Goal: Task Accomplishment & Management: Use online tool/utility

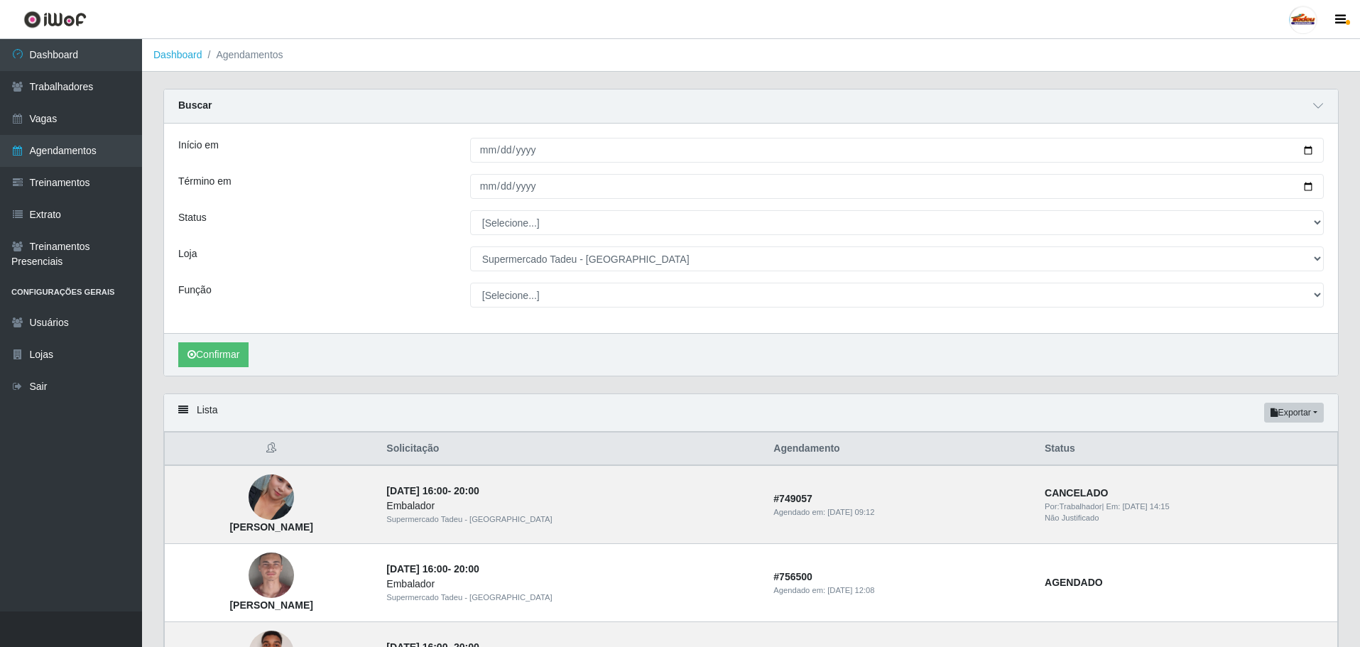
select select "195"
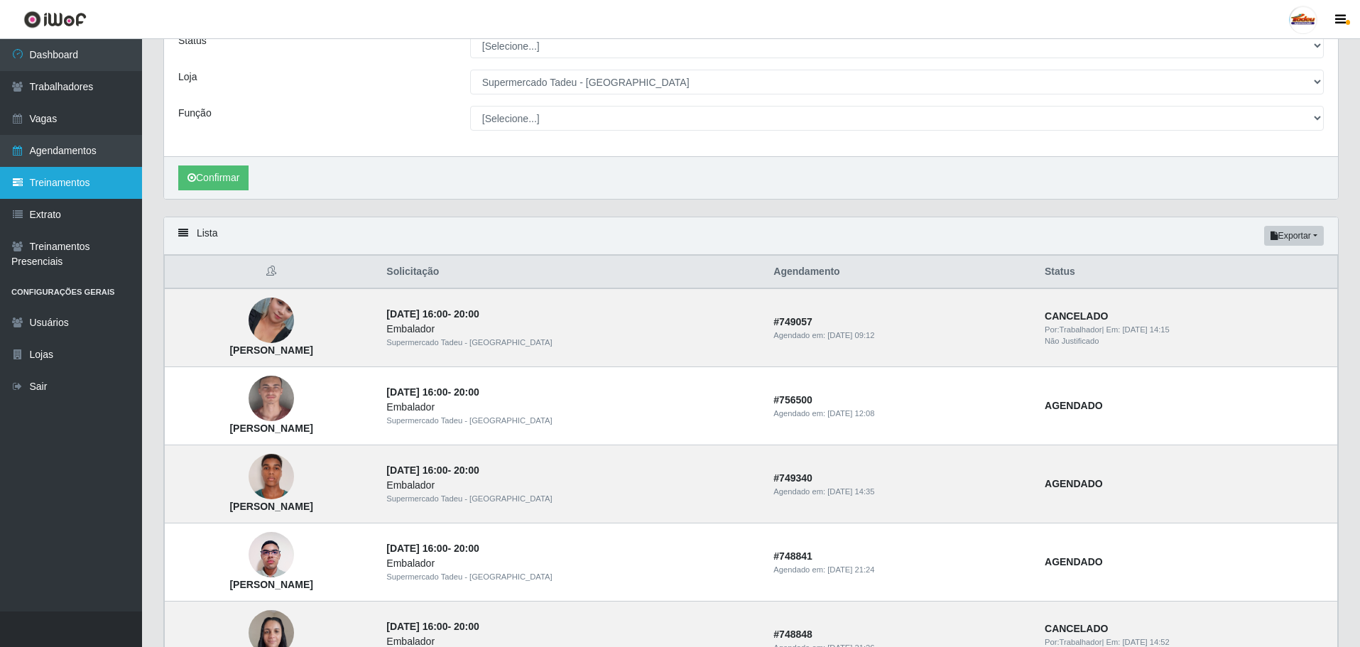
scroll to position [51, 0]
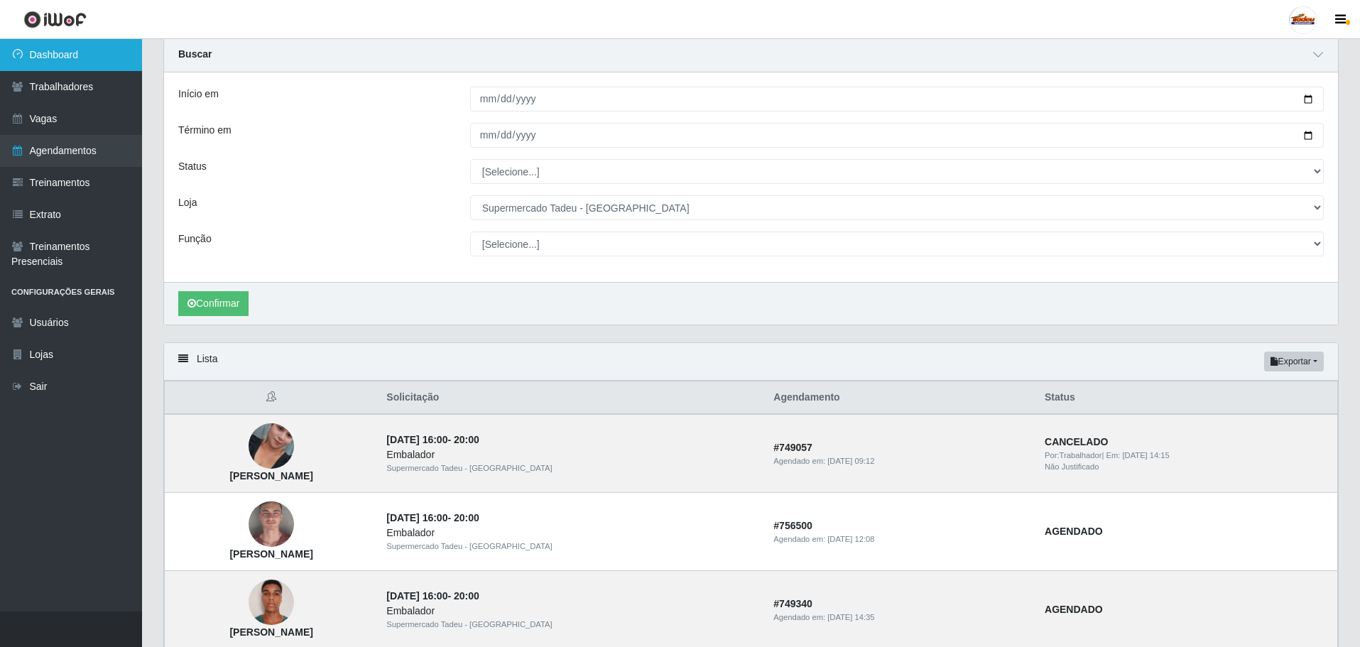
click at [59, 59] on link "Dashboard" at bounding box center [71, 55] width 142 height 32
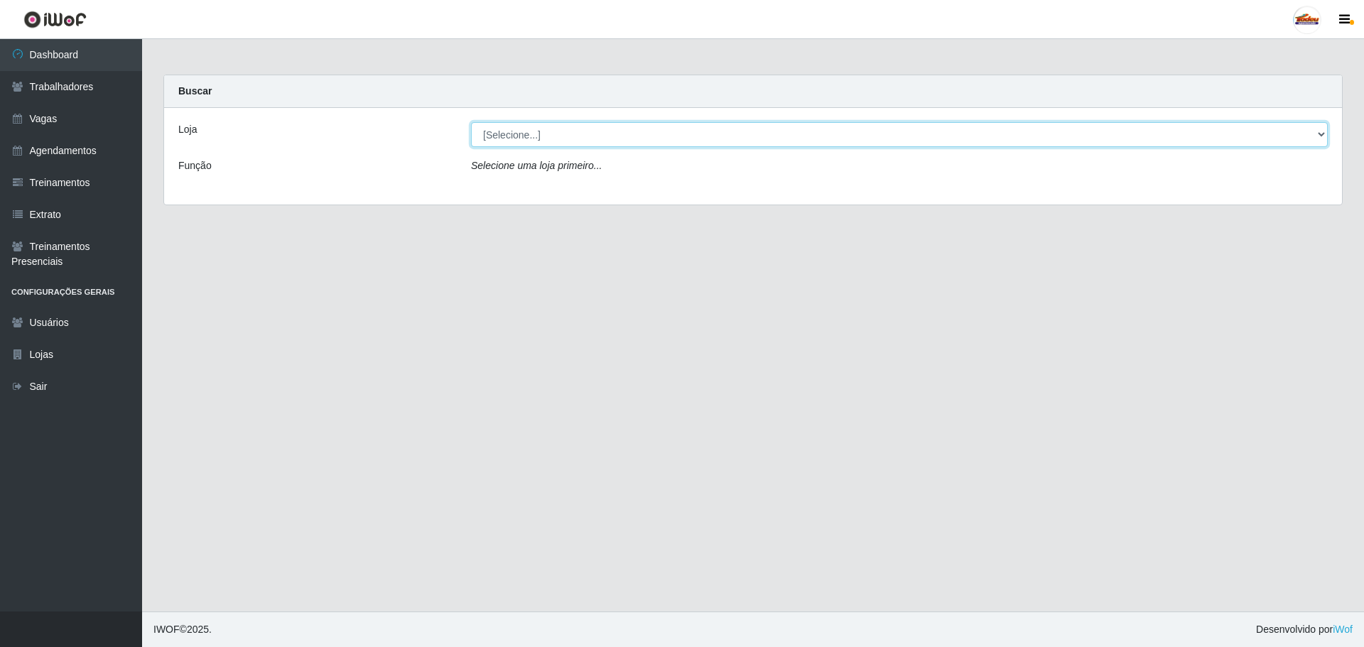
click at [497, 126] on select "[Selecione...] Supermercado Tadeu - [GEOGRAPHIC_DATA]" at bounding box center [899, 134] width 857 height 25
select select "195"
click at [471, 122] on select "[Selecione...] Supermercado Tadeu - [GEOGRAPHIC_DATA]" at bounding box center [899, 134] width 857 height 25
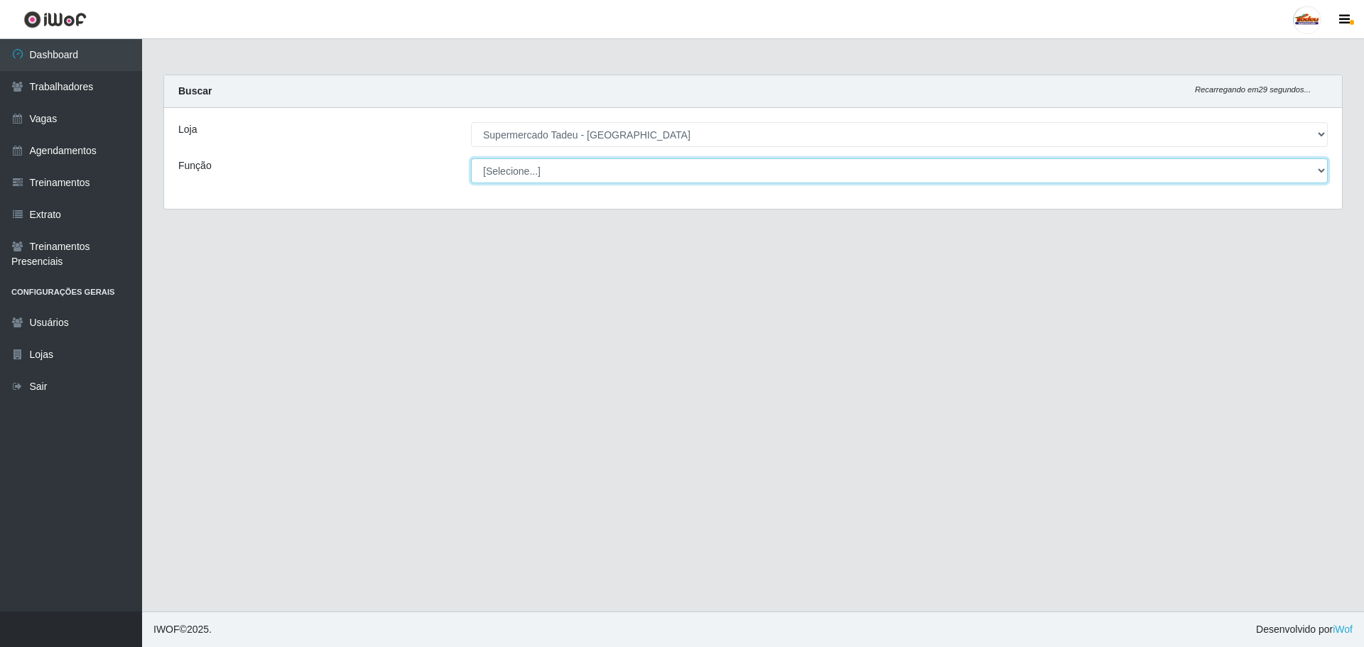
click at [526, 177] on select "[Selecione...] ASG ASG + ASG ++ Auxiliar de Estacionamento Auxiliar de Estacion…" at bounding box center [899, 170] width 857 height 25
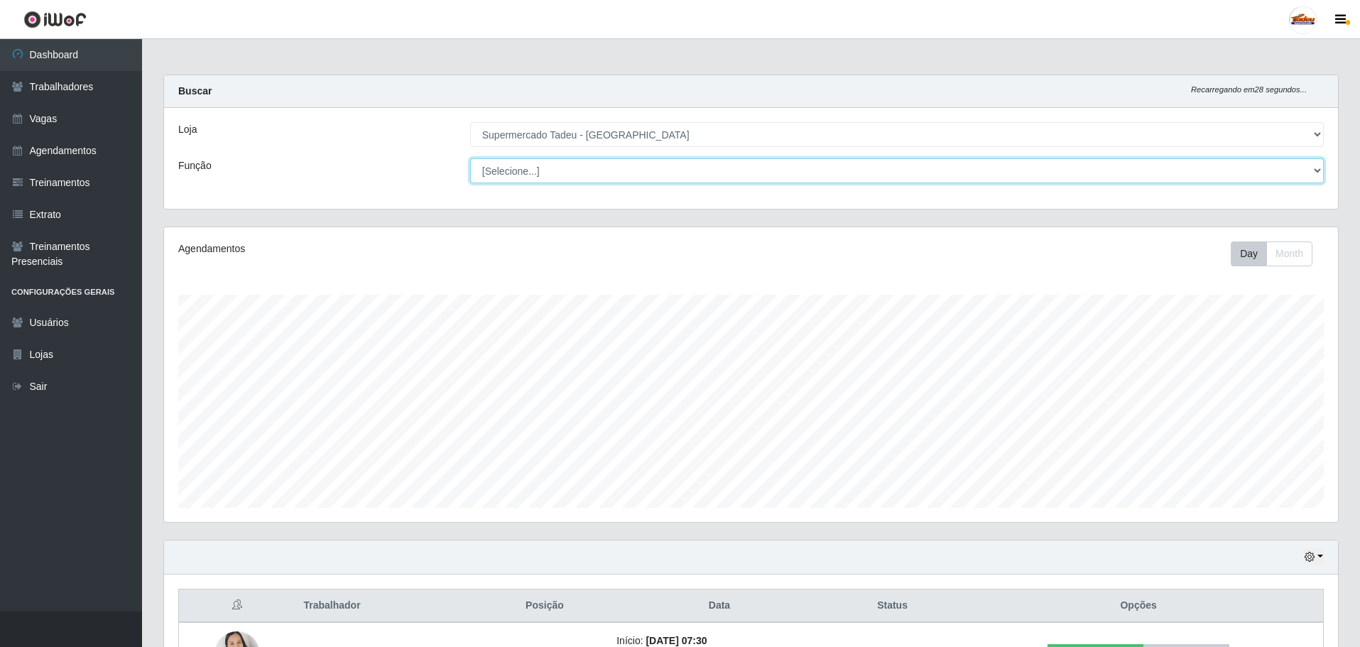
scroll to position [295, 1174]
click at [531, 168] on select "[Selecione...] ASG ASG + ASG ++ Auxiliar de Estacionamento Auxiliar de Estacion…" at bounding box center [897, 170] width 854 height 25
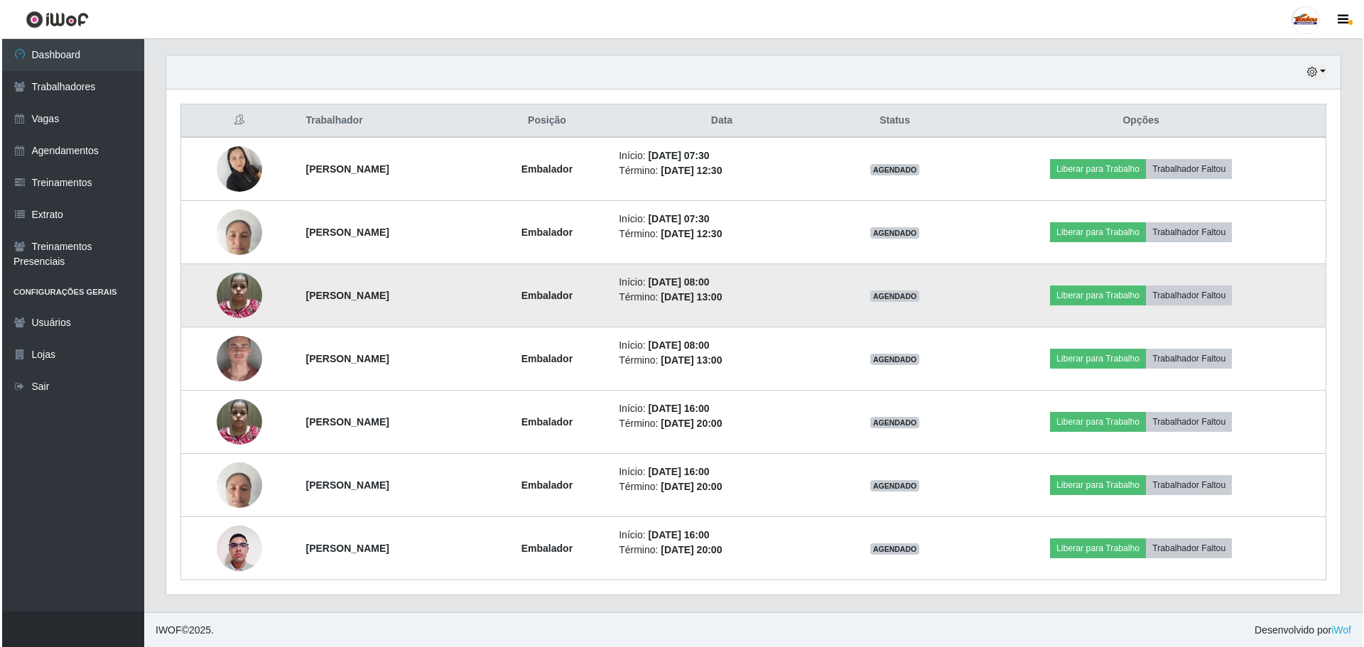
scroll to position [486, 0]
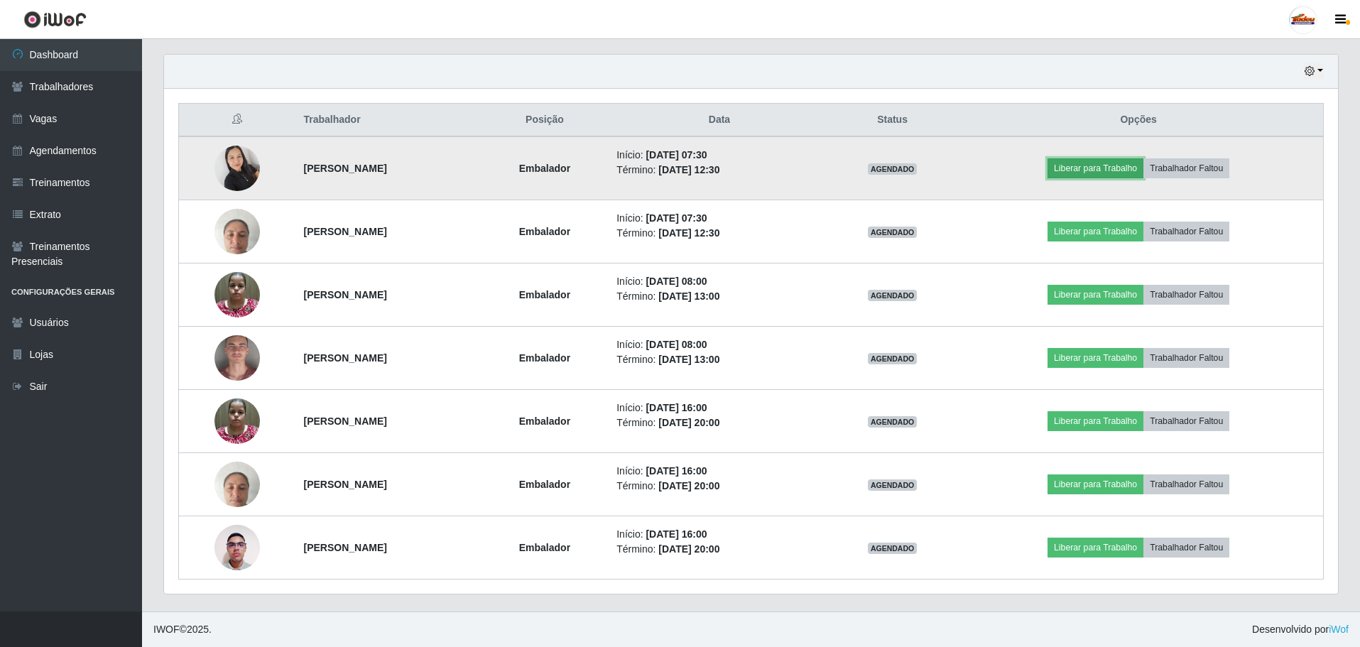
click at [1132, 173] on button "Liberar para Trabalho" at bounding box center [1096, 168] width 96 height 20
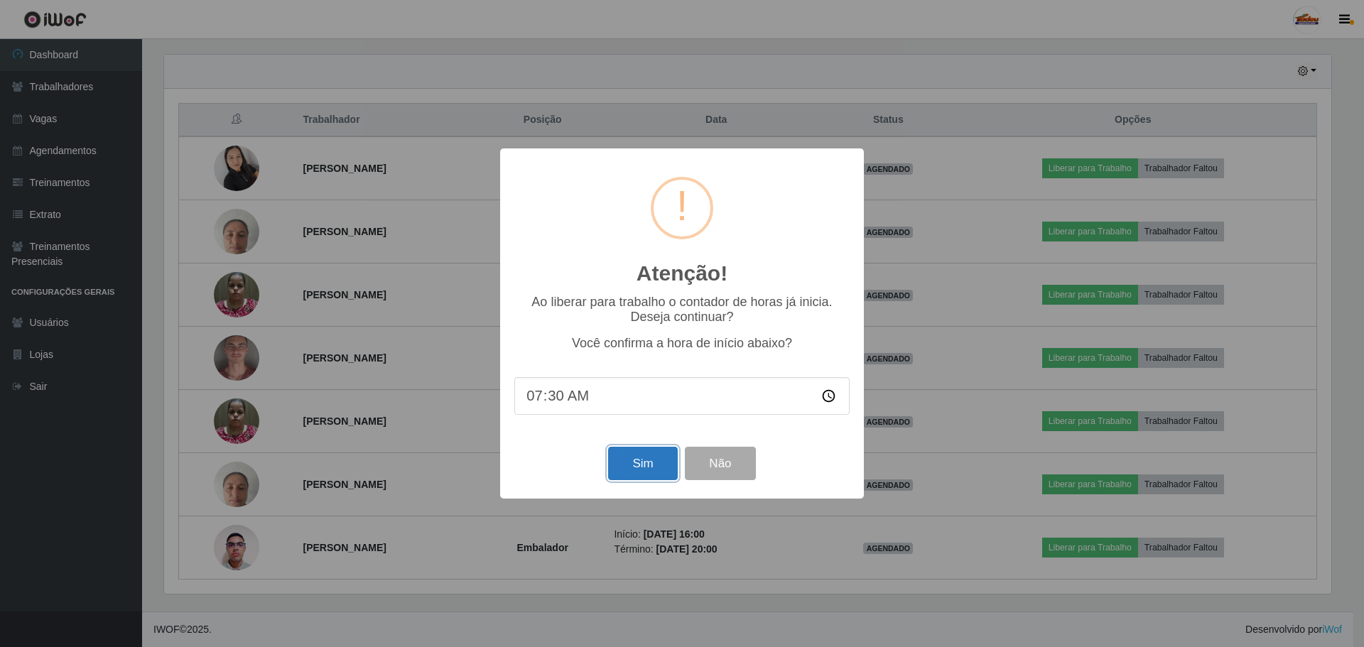
click at [646, 460] on button "Sim" at bounding box center [642, 463] width 69 height 33
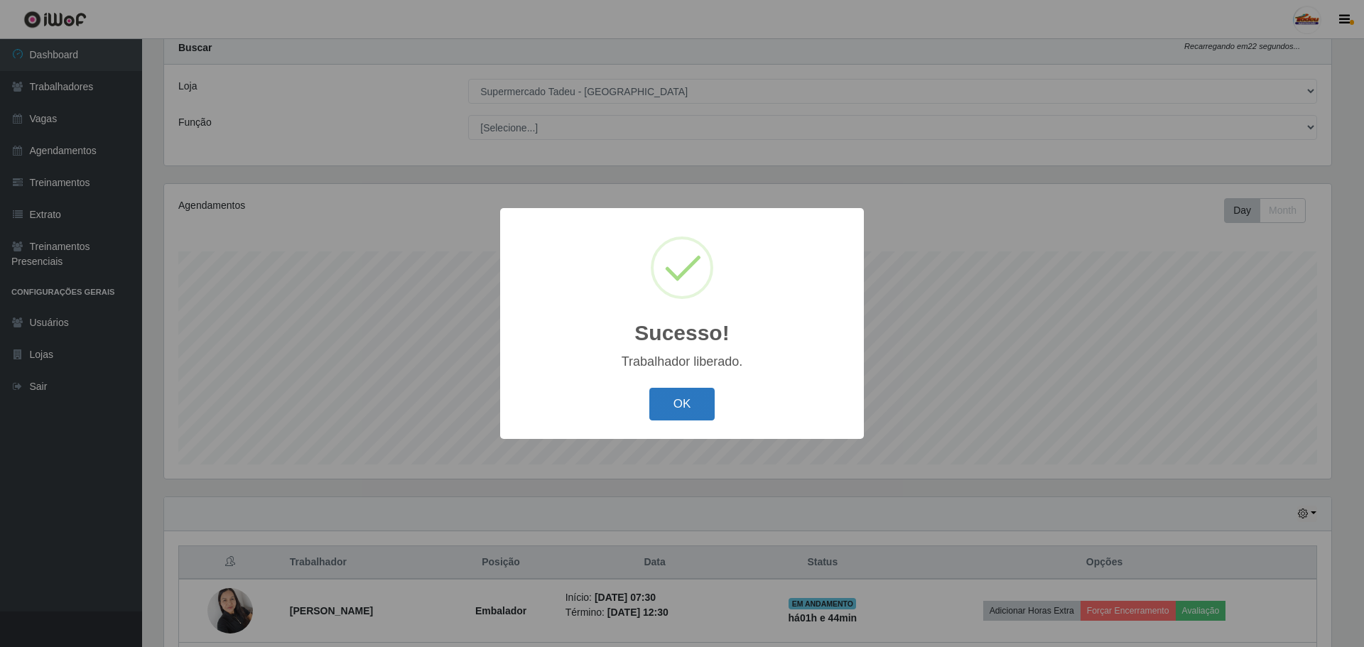
click at [712, 402] on button "OK" at bounding box center [682, 404] width 66 height 33
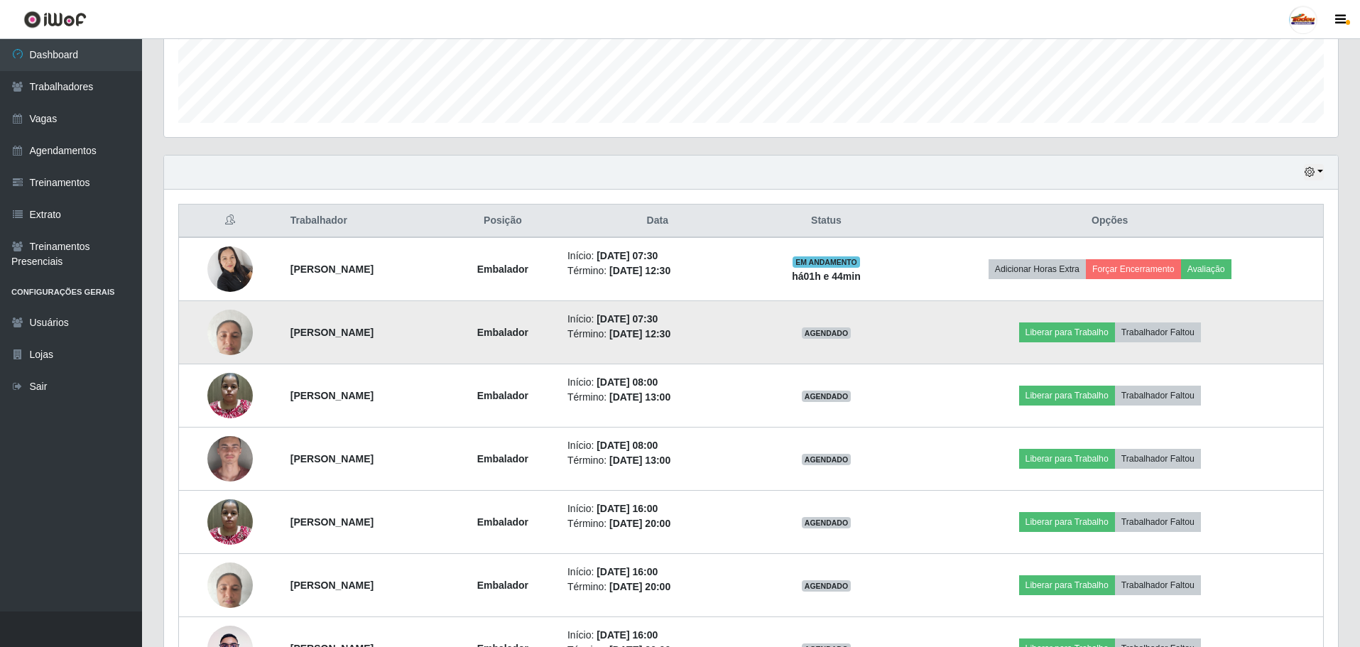
scroll to position [399, 0]
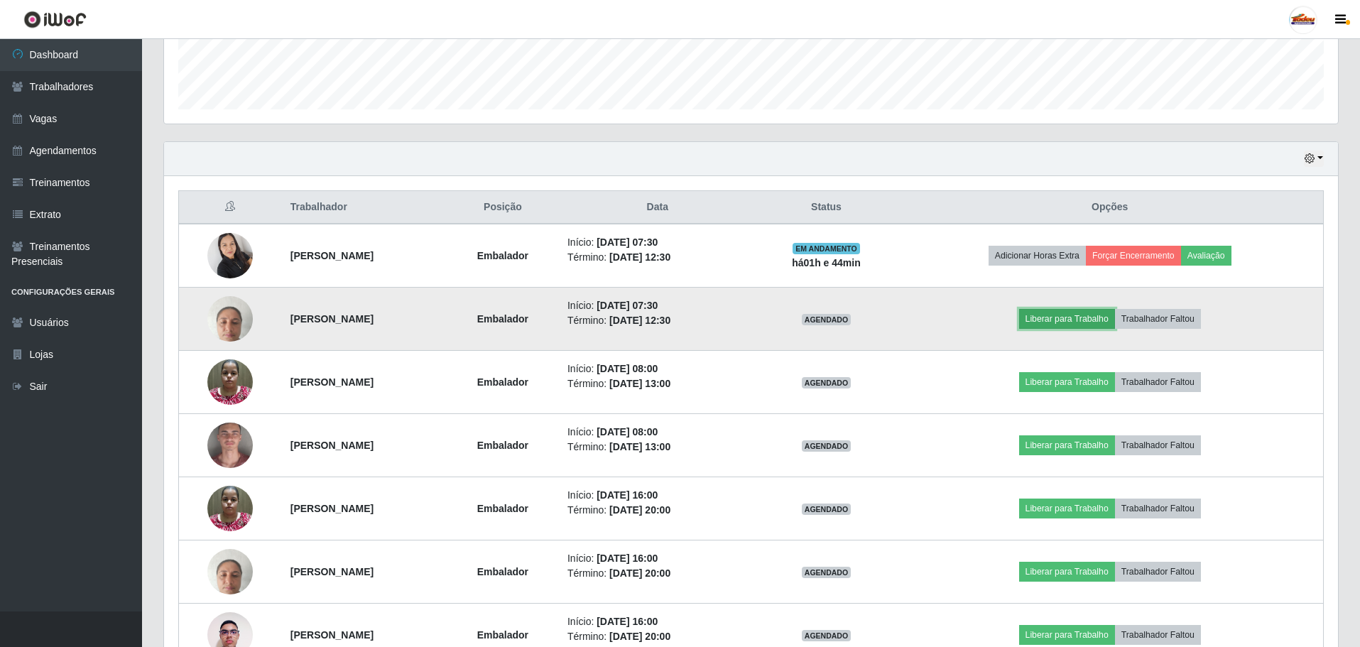
click at [1113, 325] on button "Liberar para Trabalho" at bounding box center [1067, 319] width 96 height 20
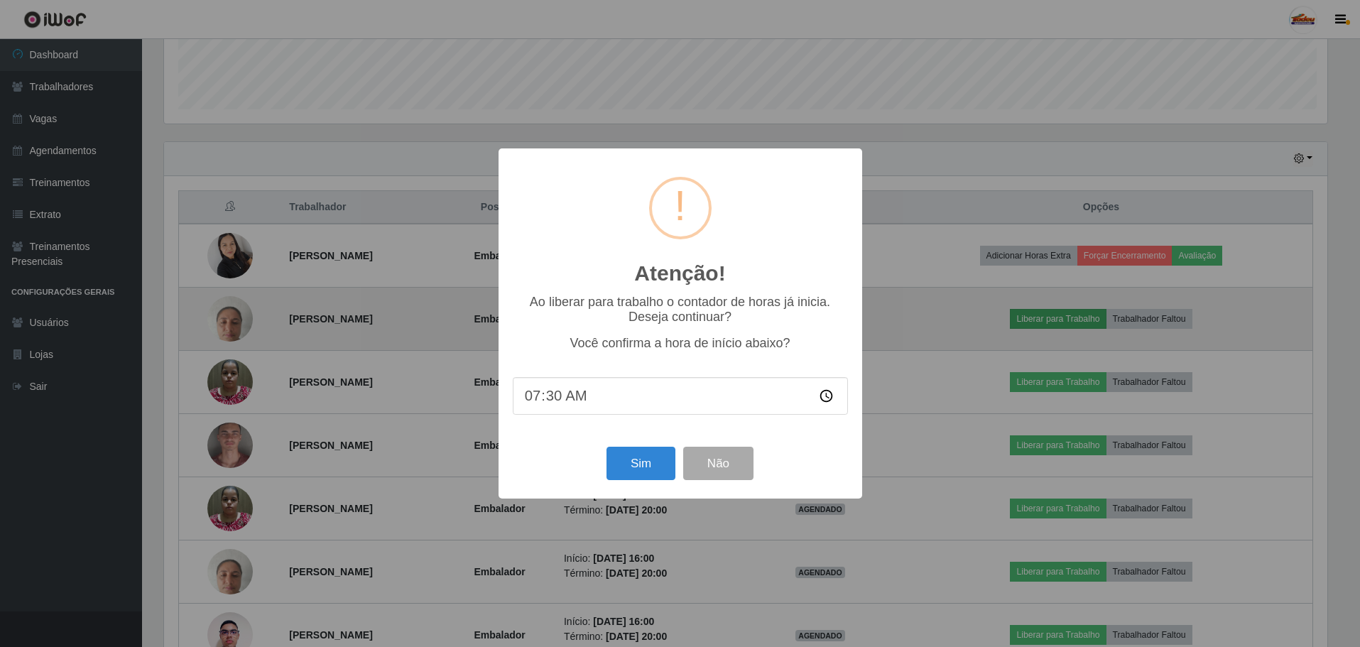
scroll to position [295, 1167]
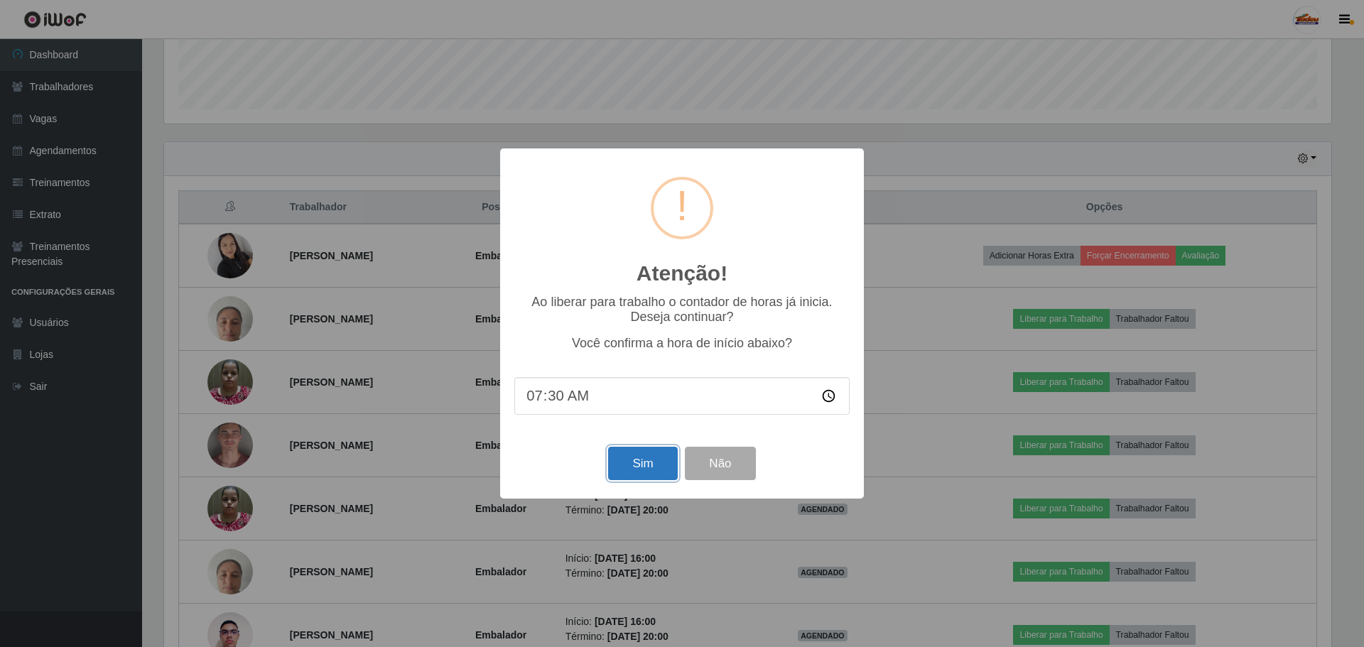
click at [632, 465] on button "Sim" at bounding box center [642, 463] width 69 height 33
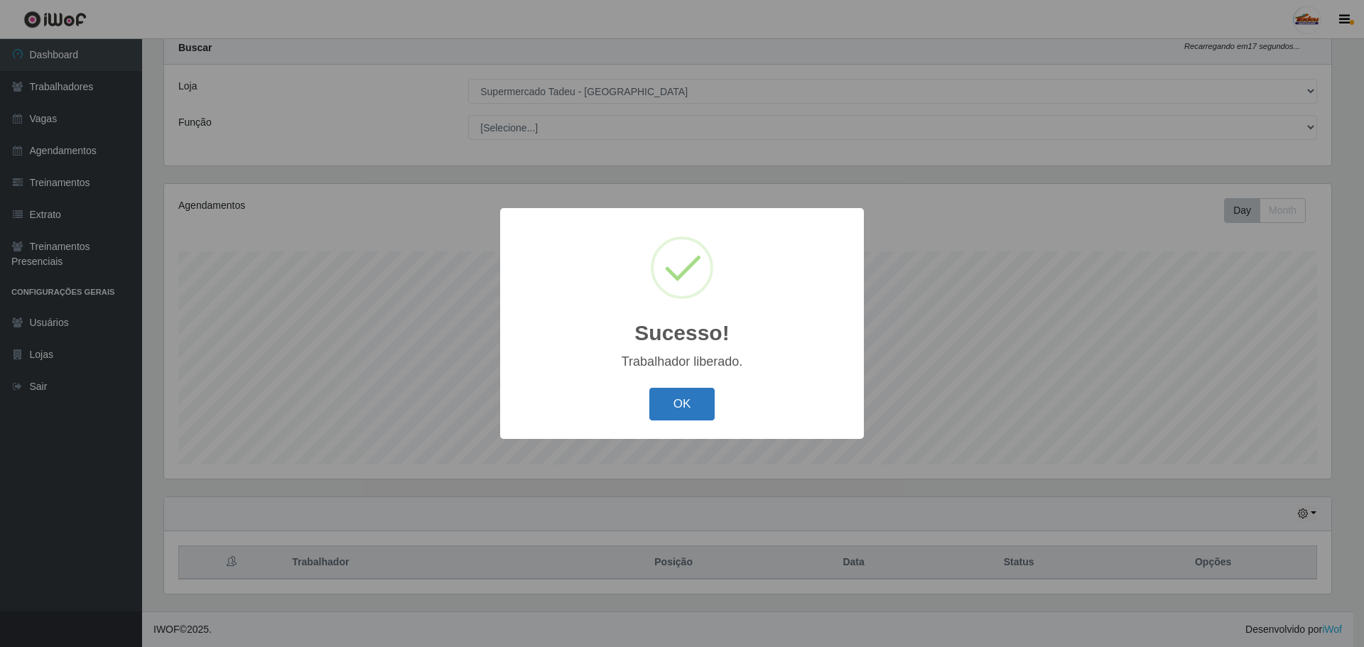
click at [672, 404] on button "OK" at bounding box center [682, 404] width 66 height 33
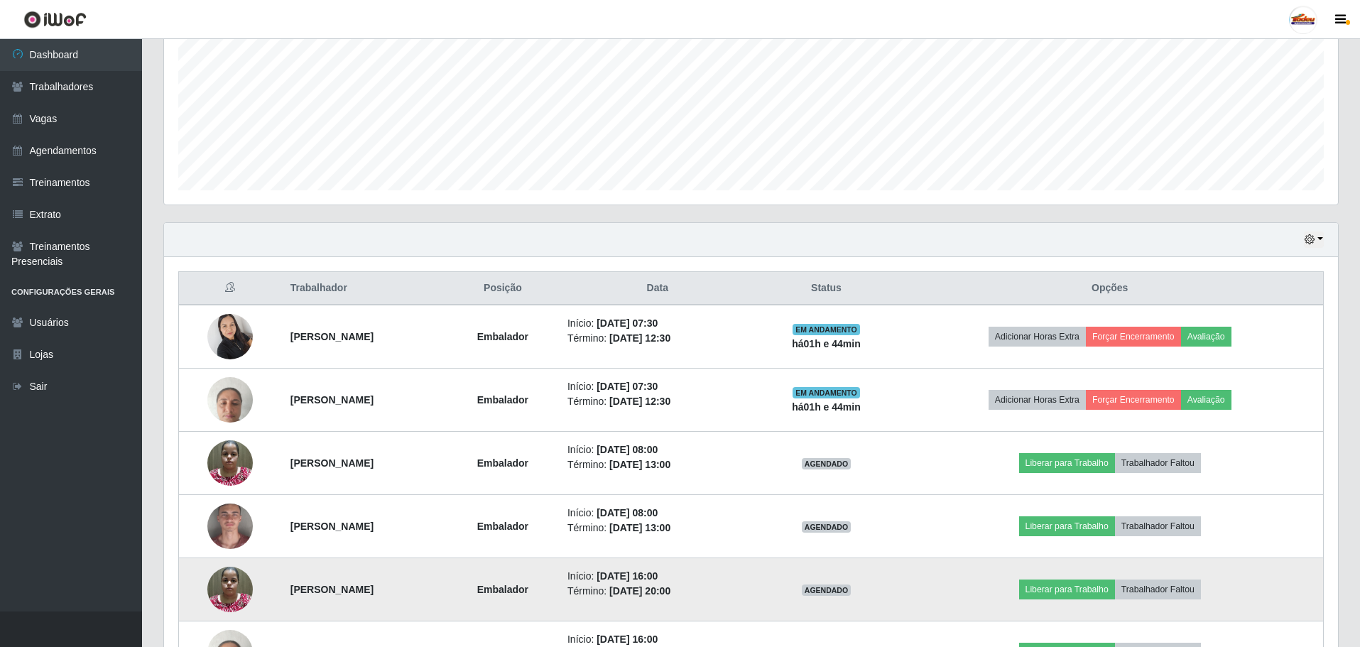
scroll to position [486, 0]
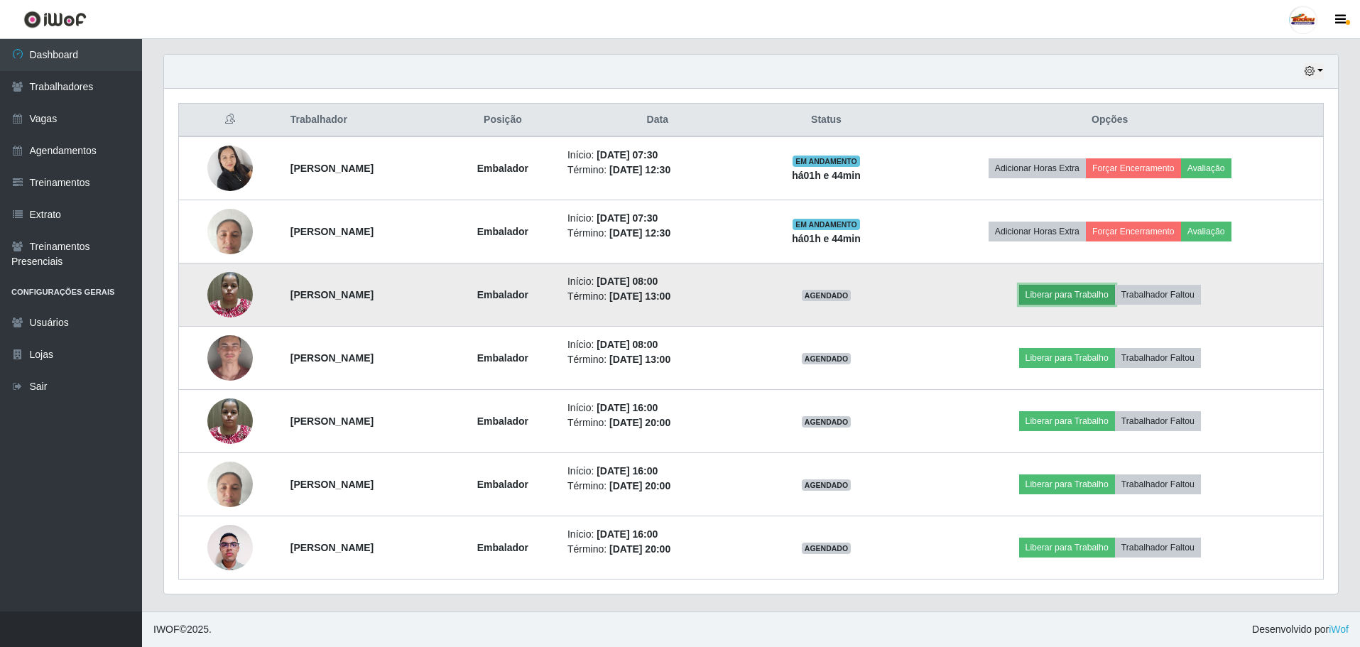
click at [1115, 300] on button "Liberar para Trabalho" at bounding box center [1067, 295] width 96 height 20
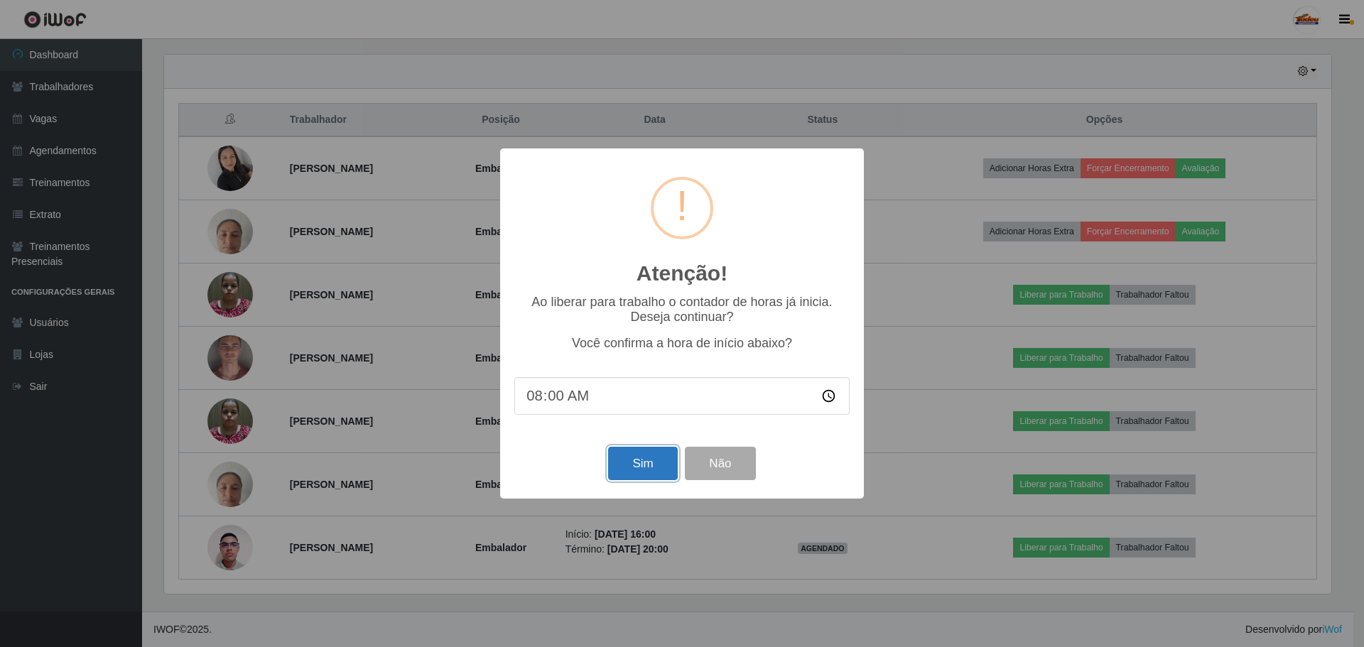
click at [652, 472] on button "Sim" at bounding box center [642, 463] width 69 height 33
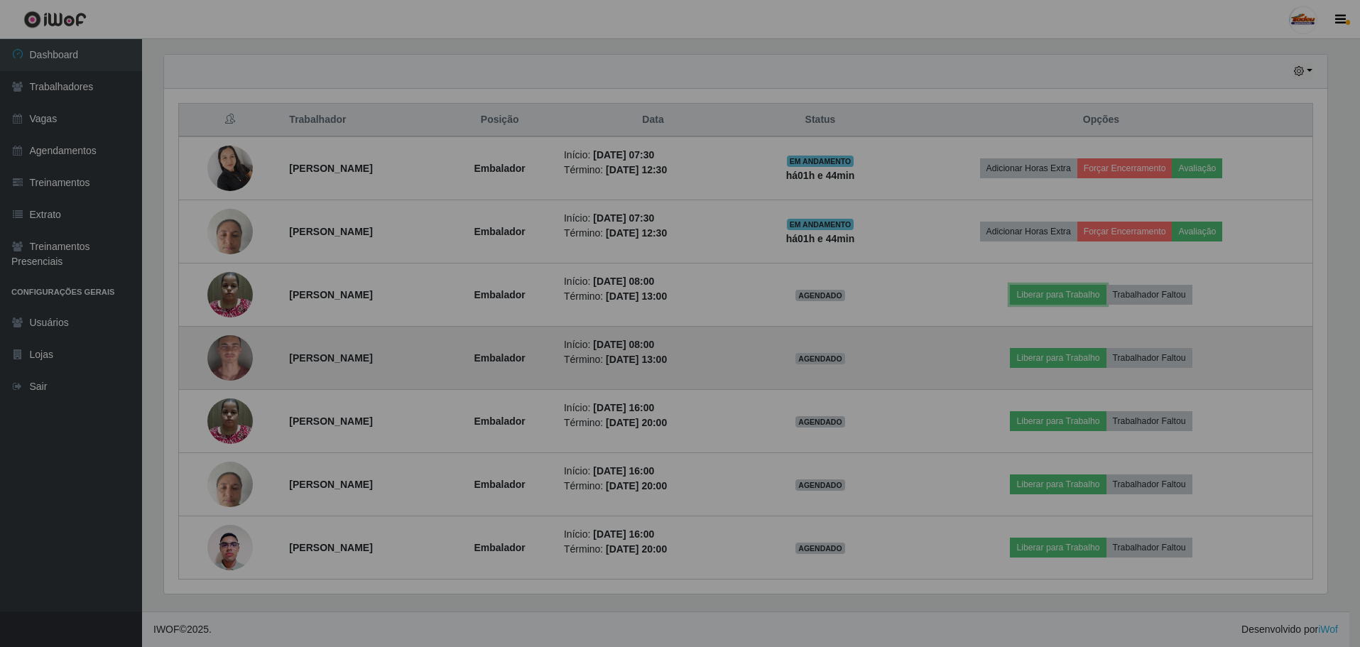
scroll to position [0, 0]
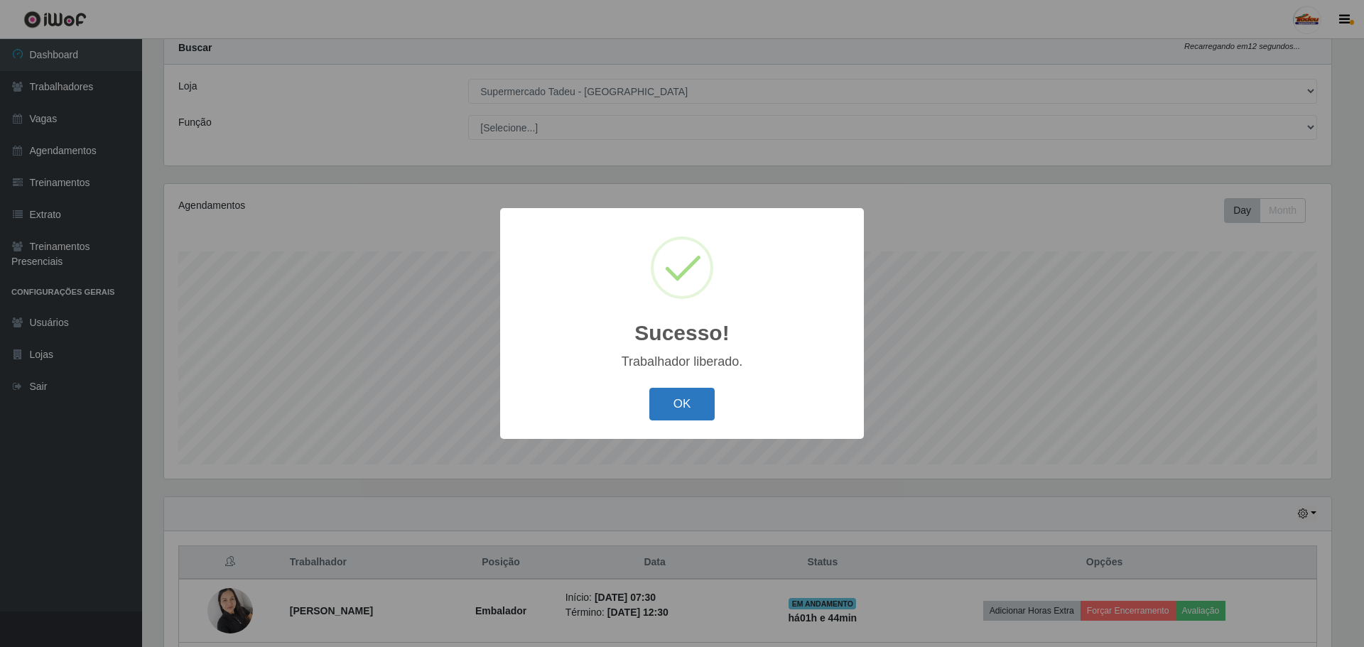
click at [671, 406] on button "OK" at bounding box center [682, 404] width 66 height 33
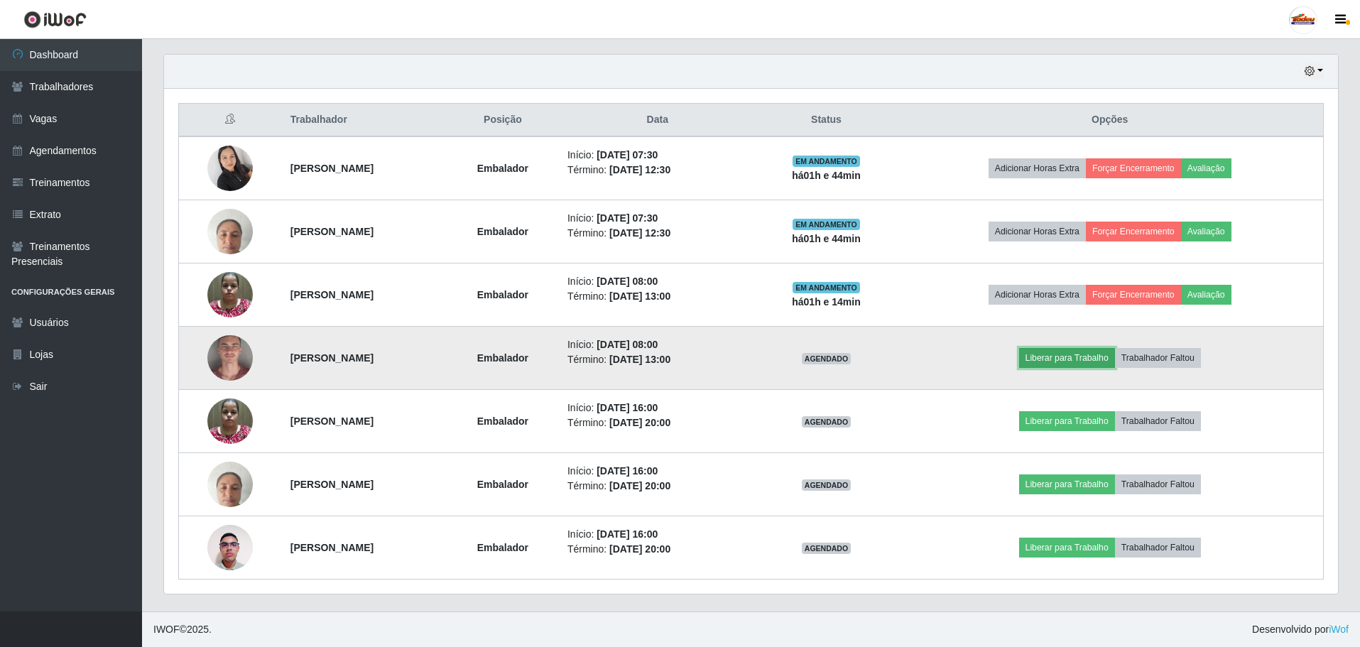
click at [1078, 362] on button "Liberar para Trabalho" at bounding box center [1067, 358] width 96 height 20
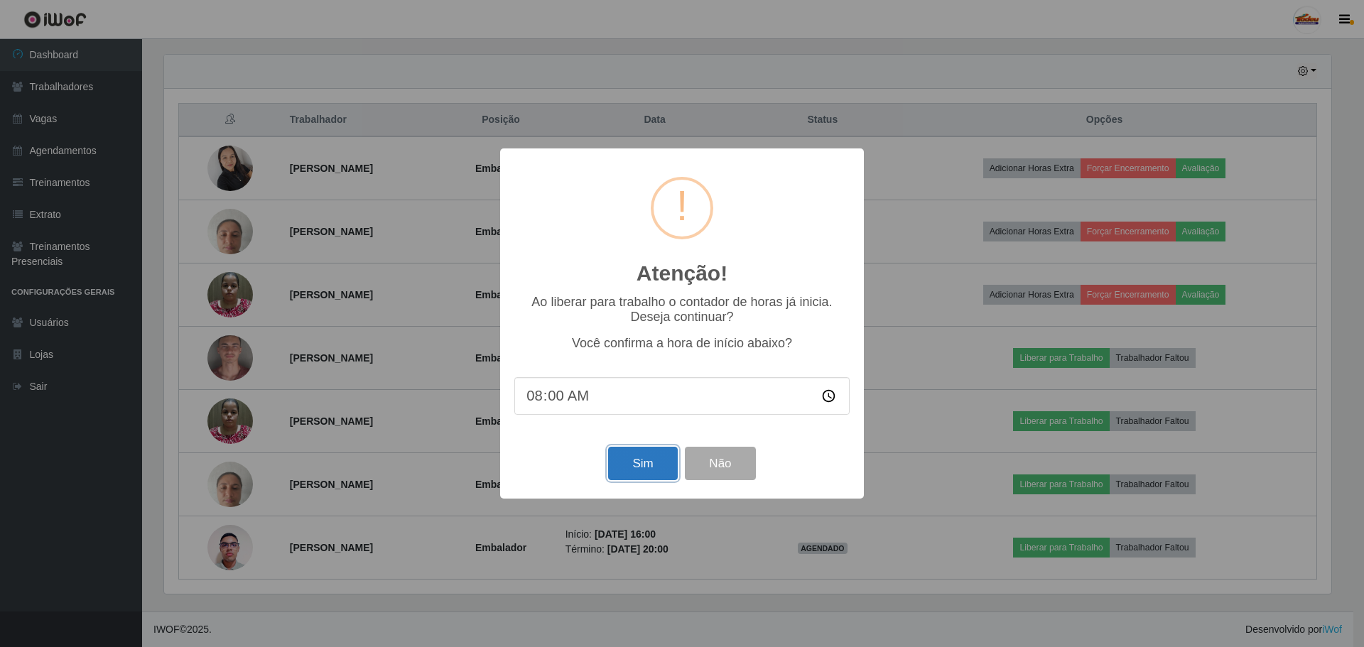
click at [639, 469] on button "Sim" at bounding box center [642, 463] width 69 height 33
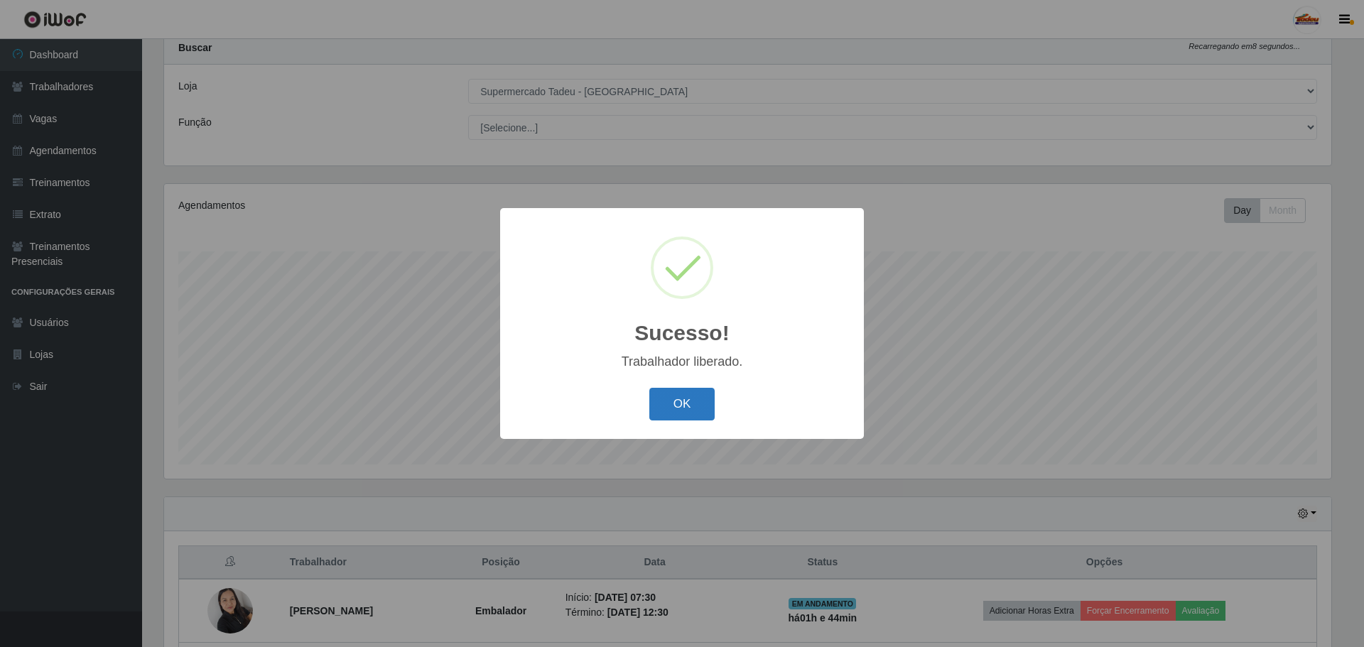
click at [688, 424] on div "OK Cancel" at bounding box center [681, 404] width 335 height 40
click at [681, 418] on button "OK" at bounding box center [682, 404] width 66 height 33
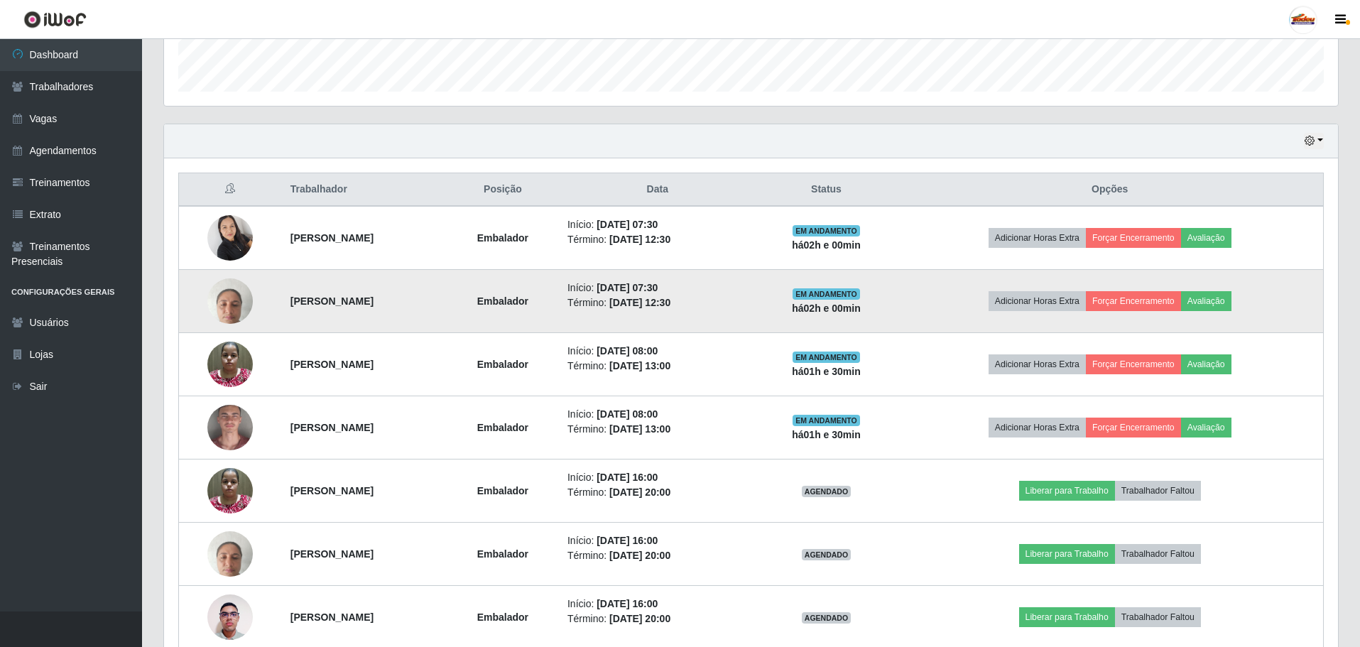
scroll to position [486, 0]
